Goal: Information Seeking & Learning: Check status

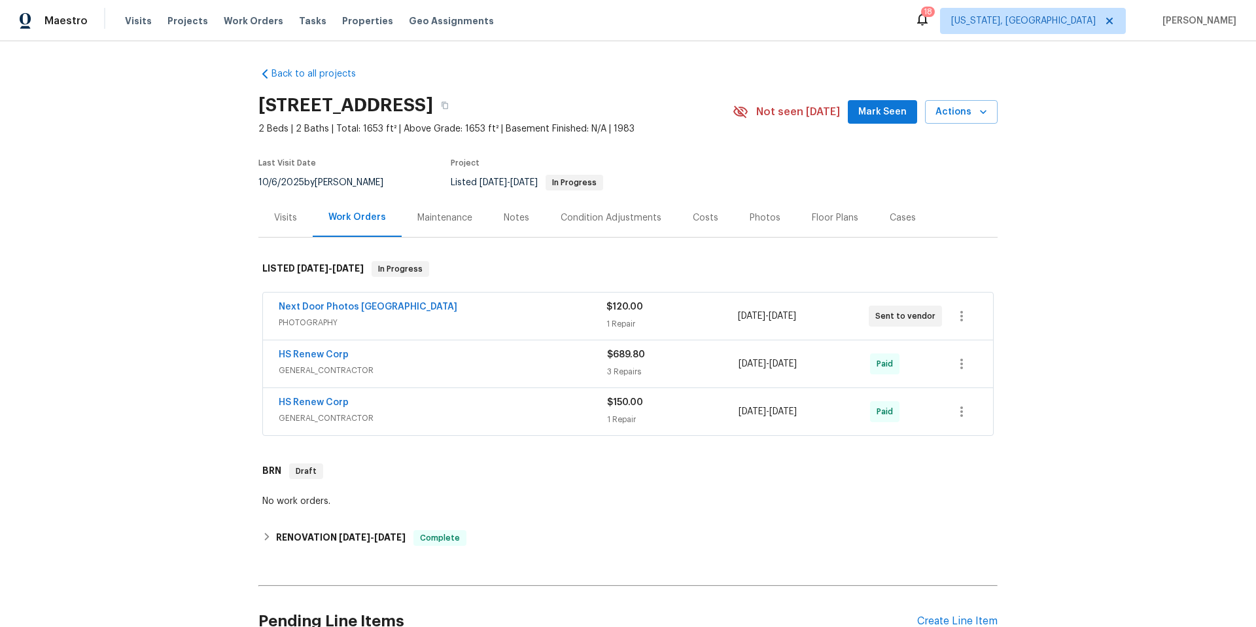
click at [477, 366] on span "GENERAL_CONTRACTOR" at bounding box center [443, 370] width 328 height 13
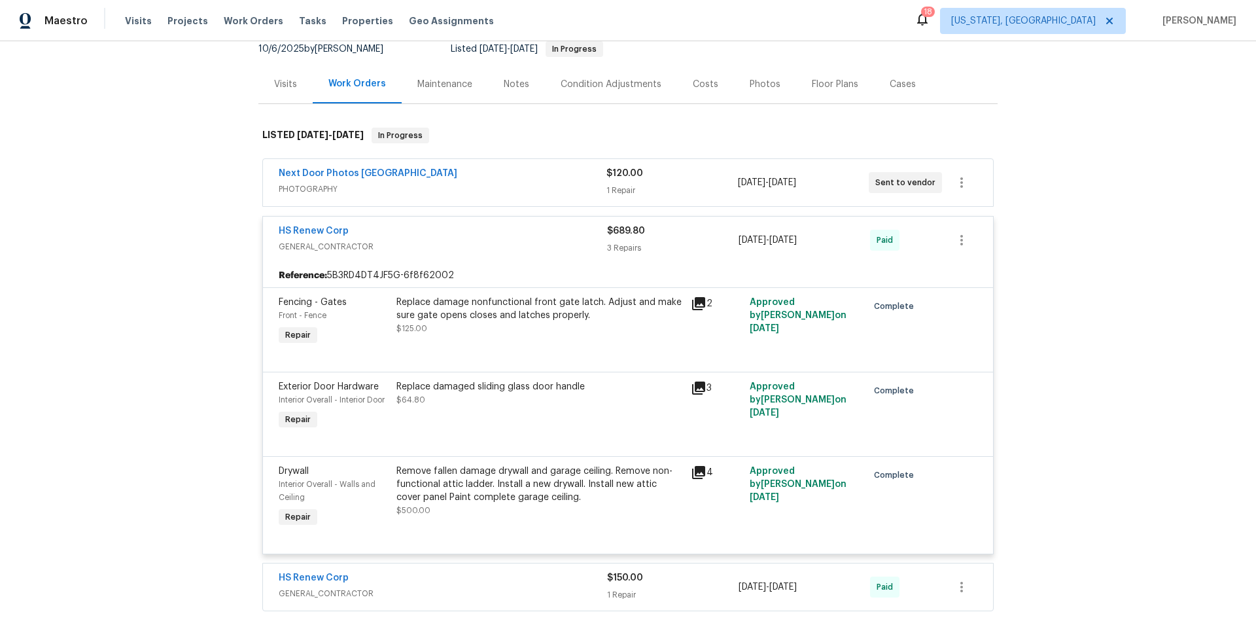
scroll to position [258, 0]
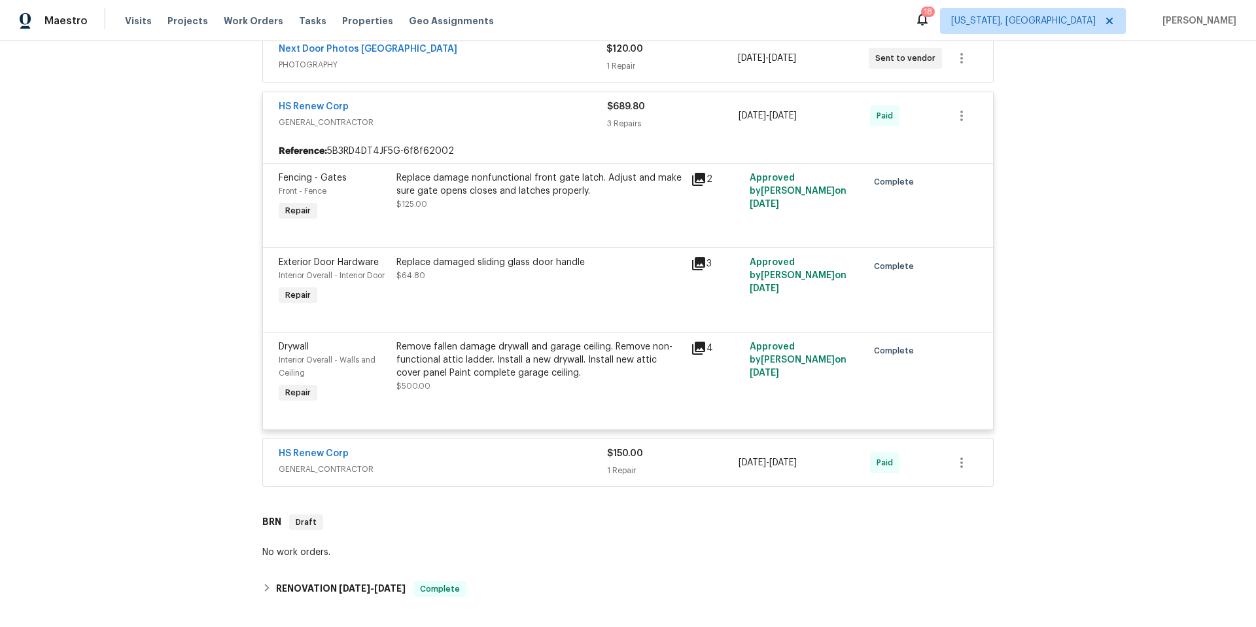
click at [480, 465] on span "GENERAL_CONTRACTOR" at bounding box center [443, 469] width 328 height 13
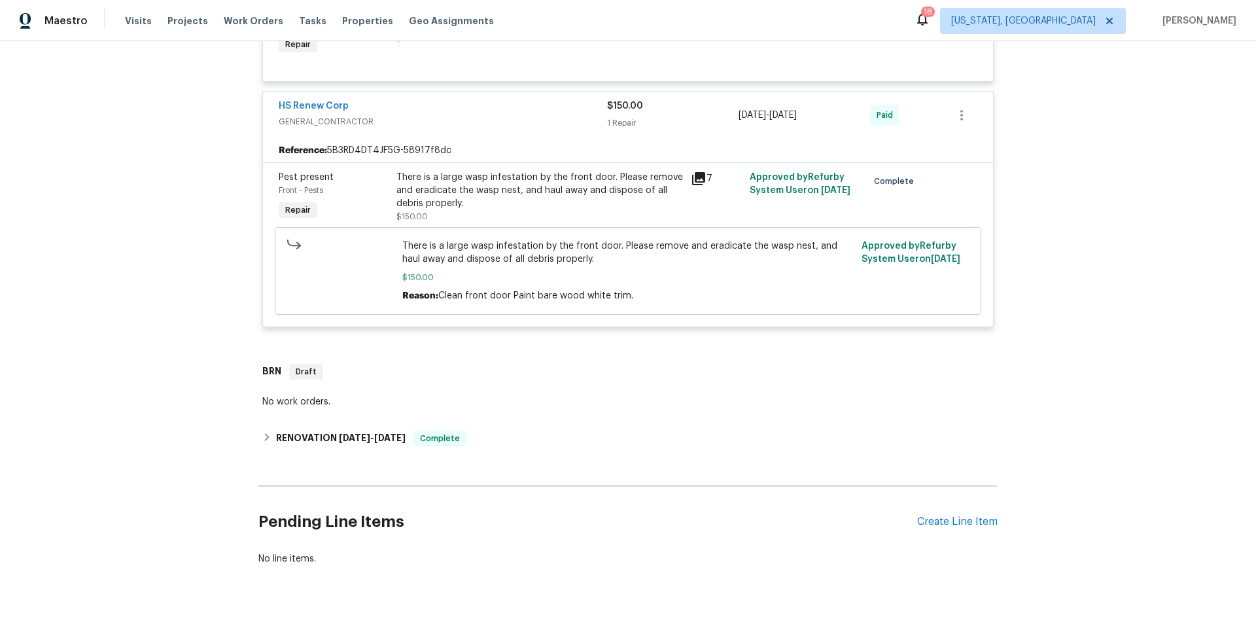
scroll to position [644, 0]
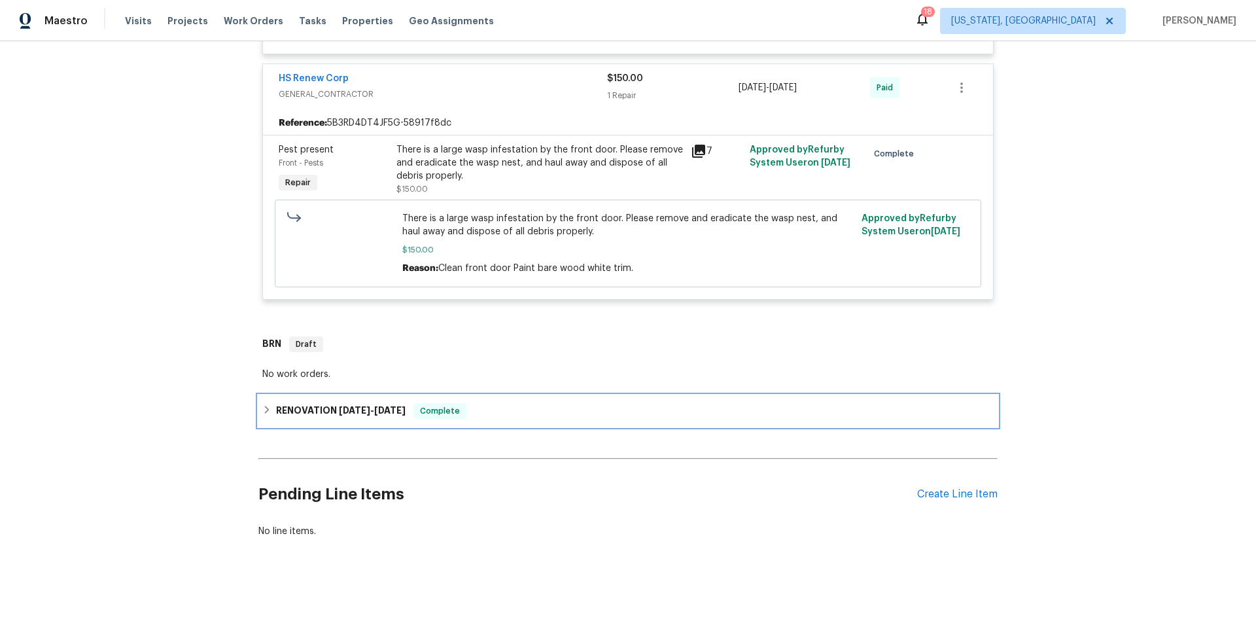
click at [505, 403] on div "RENOVATION 1/30/25 - 2/7/25 Complete" at bounding box center [627, 411] width 731 height 16
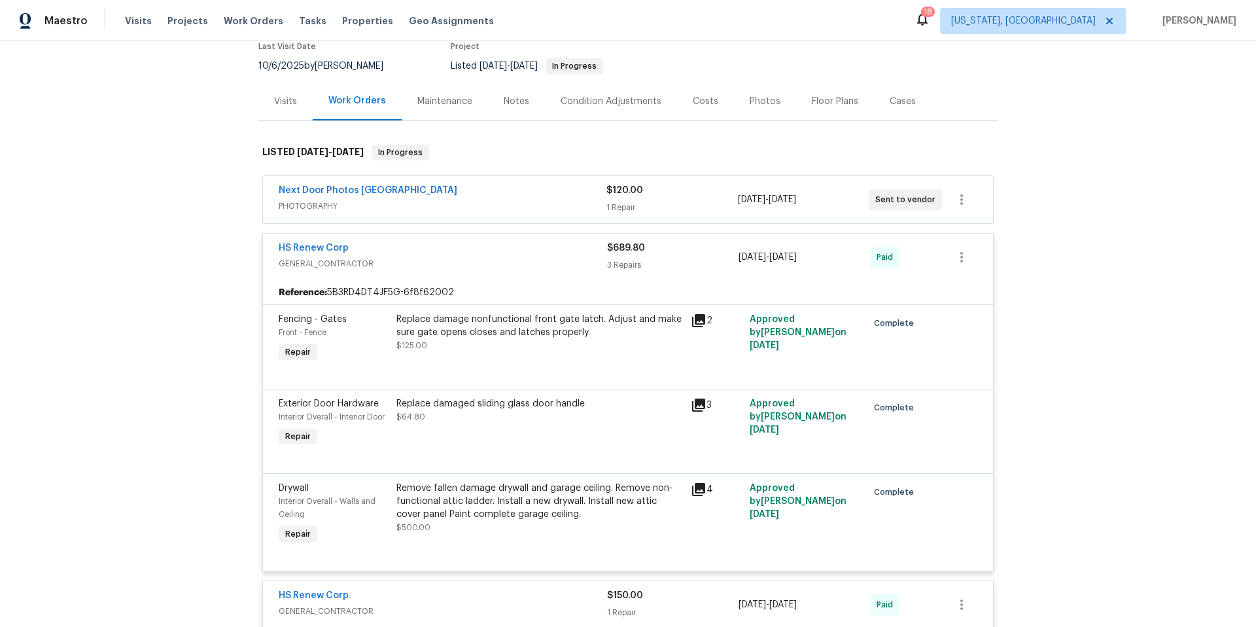
scroll to position [0, 0]
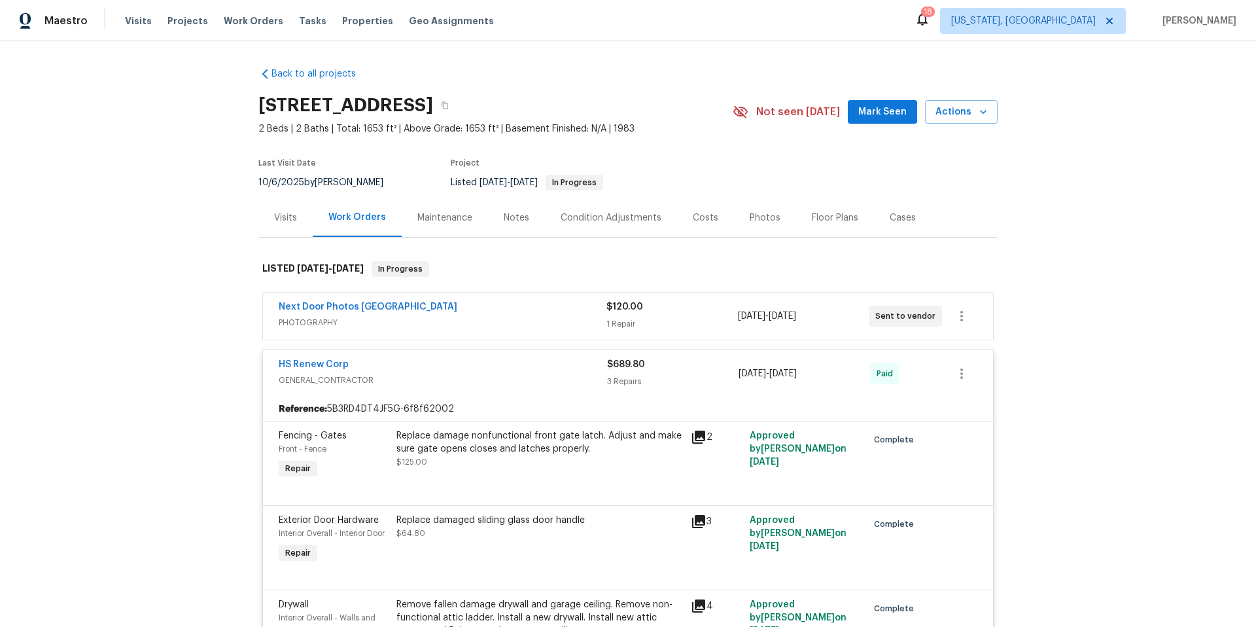
click at [568, 218] on div "Condition Adjustments" at bounding box center [611, 217] width 101 height 13
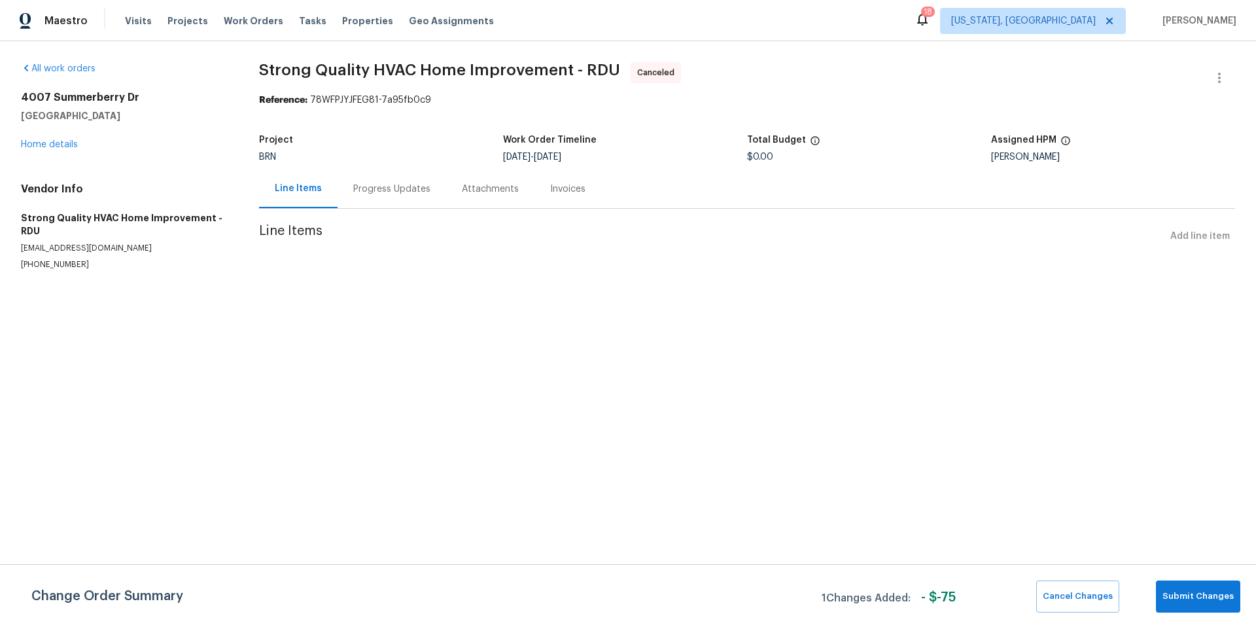
click at [378, 186] on div "Progress Updates" at bounding box center [391, 189] width 77 height 13
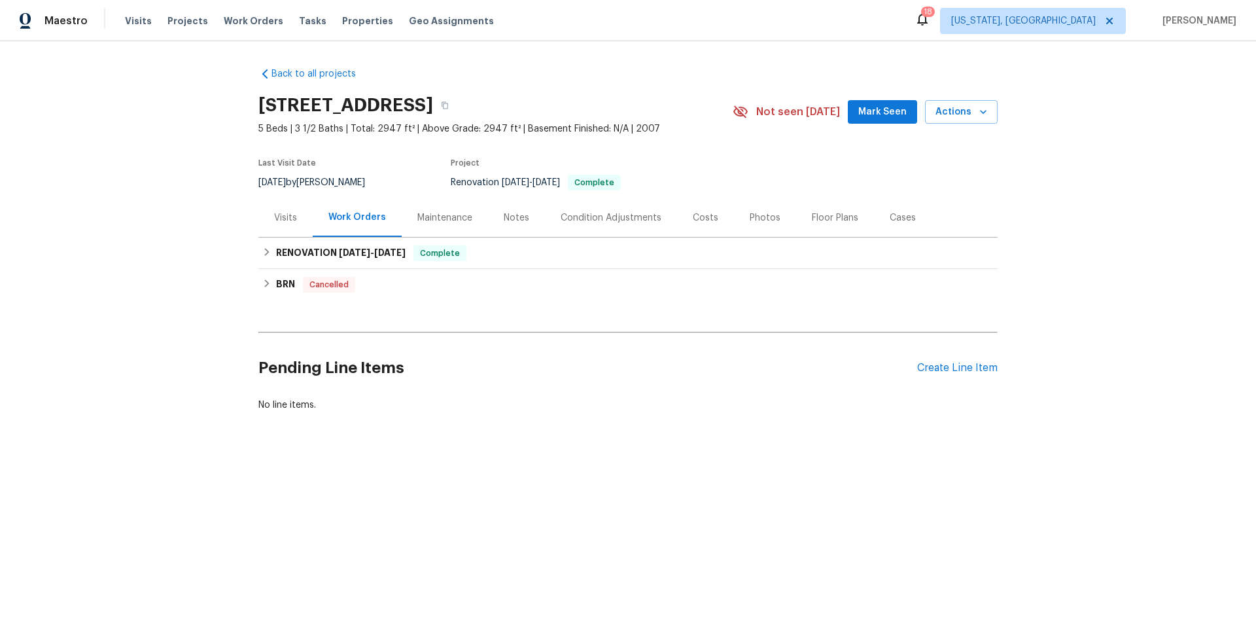
click at [287, 215] on div "Visits" at bounding box center [285, 217] width 23 height 13
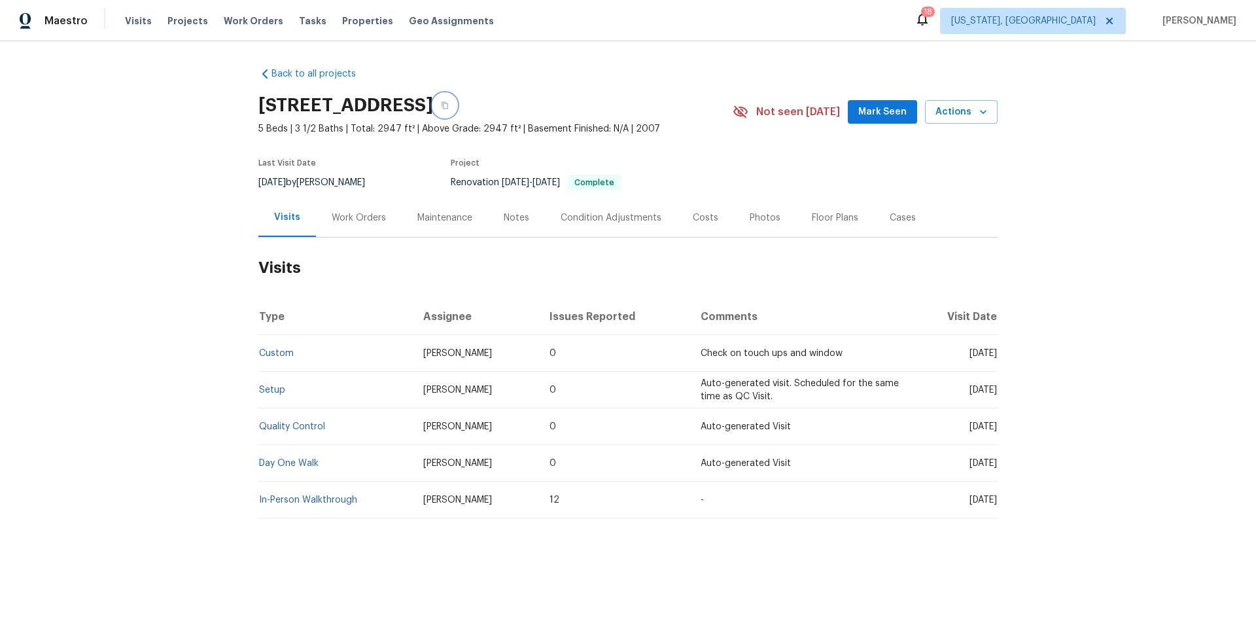
click at [449, 107] on icon "button" at bounding box center [445, 105] width 8 height 8
